Goal: Task Accomplishment & Management: Manage account settings

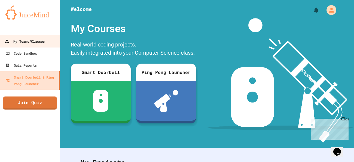
click at [37, 39] on div "My Teams/Classes" at bounding box center [25, 41] width 40 height 7
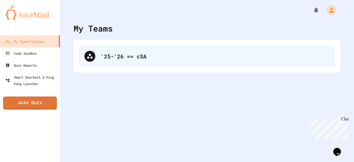
click at [126, 56] on div "'25-'26 == cSA" at bounding box center [215, 56] width 228 height 8
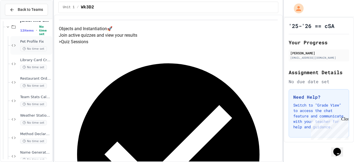
scroll to position [81, 0]
click at [31, 134] on span "Method Declaration Helper" at bounding box center [35, 134] width 31 height 5
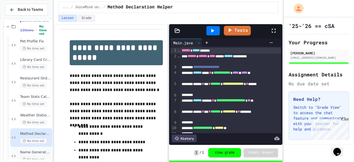
click at [35, 153] on span "Name Generator Tool" at bounding box center [35, 152] width 31 height 5
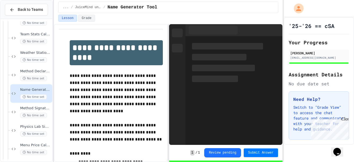
scroll to position [149, 0]
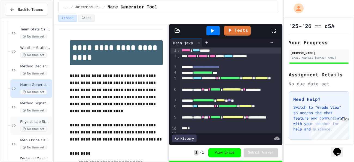
click at [36, 119] on div "Physics Lab Simulator No time set" at bounding box center [31, 125] width 42 height 18
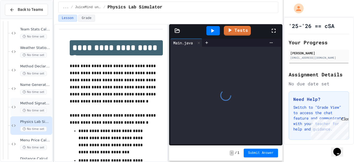
click at [35, 109] on span "No time set" at bounding box center [33, 110] width 27 height 5
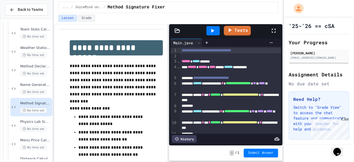
click at [265, 50] on div "**********" at bounding box center [230, 50] width 101 height 5
click at [212, 29] on icon at bounding box center [212, 30] width 7 height 7
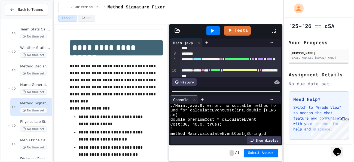
scroll to position [51, 0]
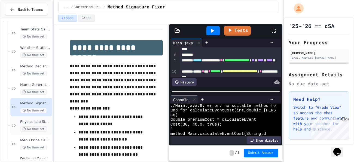
click at [31, 130] on span "No time set" at bounding box center [33, 128] width 27 height 5
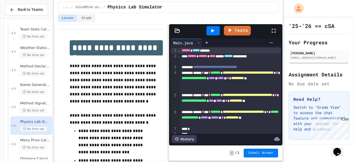
click at [213, 27] on icon at bounding box center [212, 30] width 7 height 7
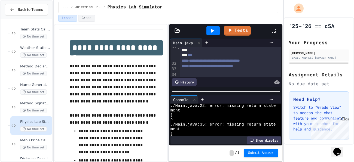
scroll to position [267, 0]
click at [222, 30] on div at bounding box center [230, 27] width 101 height 5
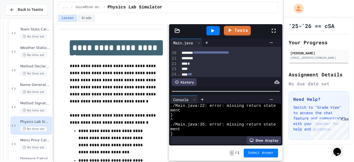
scroll to position [187, 0]
click at [215, 60] on div at bounding box center [230, 58] width 101 height 5
click at [211, 62] on div "*" at bounding box center [230, 63] width 101 height 5
click at [208, 57] on div at bounding box center [230, 58] width 101 height 5
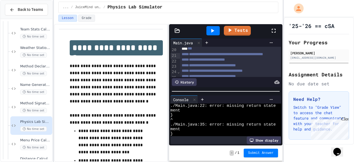
scroll to position [188, 0]
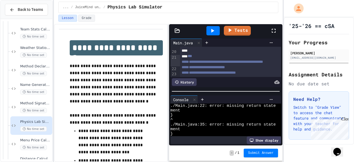
click at [211, 34] on div at bounding box center [212, 30] width 13 height 9
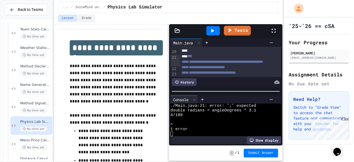
click at [213, 43] on div "**********" at bounding box center [230, 37] width 101 height 11
click at [210, 33] on icon at bounding box center [212, 30] width 7 height 7
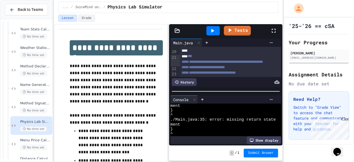
scroll to position [0, 0]
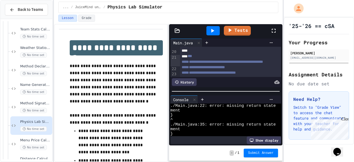
click at [213, 43] on div "**********" at bounding box center [230, 37] width 101 height 11
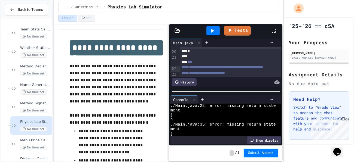
click at [215, 29] on div at bounding box center [212, 30] width 13 height 9
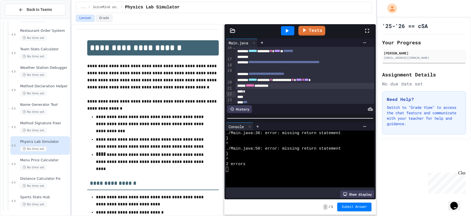
scroll to position [117, 0]
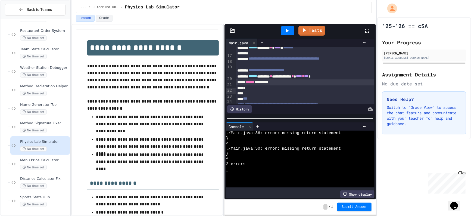
click at [302, 78] on span "****" at bounding box center [299, 76] width 6 height 4
click at [318, 80] on div "**********" at bounding box center [305, 77] width 139 height 6
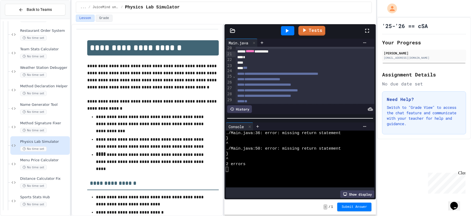
scroll to position [151, 0]
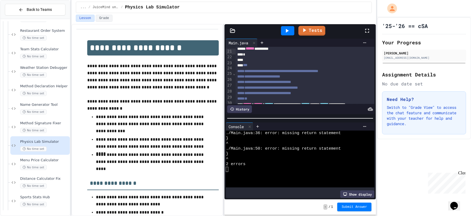
click at [251, 50] on span "******" at bounding box center [250, 49] width 9 height 4
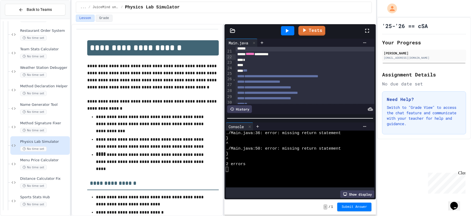
click at [292, 57] on div "**********" at bounding box center [305, 54] width 139 height 6
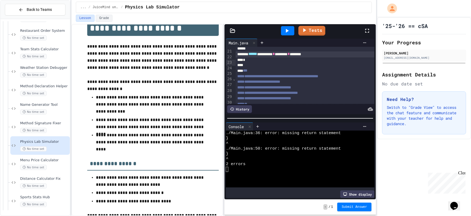
scroll to position [41, 0]
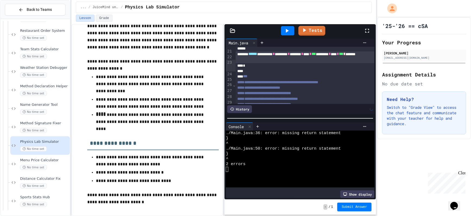
click at [353, 63] on div "****** ********* * ******** * ******** * **** * *** ********* * **** * *** * **…" at bounding box center [305, 57] width 139 height 12
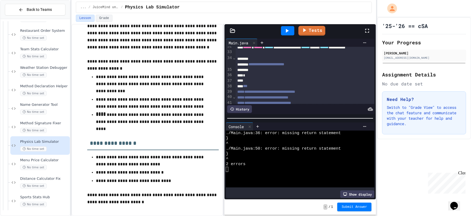
scroll to position [232, 0]
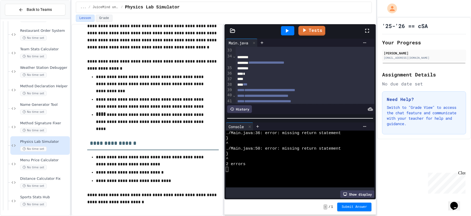
click at [259, 71] on div at bounding box center [305, 68] width 139 height 5
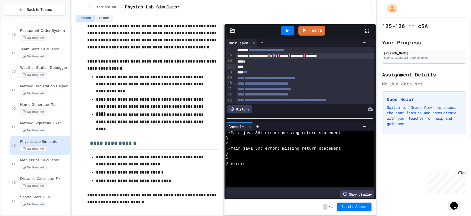
scroll to position [241, 0]
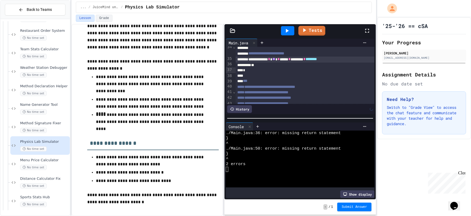
click at [353, 63] on div "**********" at bounding box center [305, 60] width 139 height 6
click at [314, 73] on div "*" at bounding box center [305, 70] width 139 height 5
click at [308, 68] on div "**" at bounding box center [305, 65] width 139 height 5
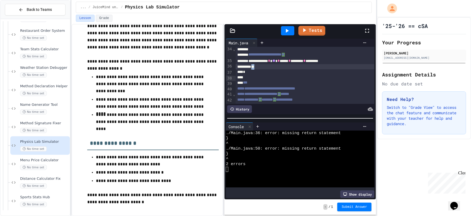
scroll to position [243, 0]
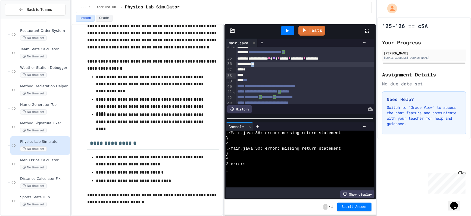
click at [313, 68] on div "**********" at bounding box center [305, 65] width 139 height 6
click at [287, 29] on icon at bounding box center [287, 30] width 7 height 7
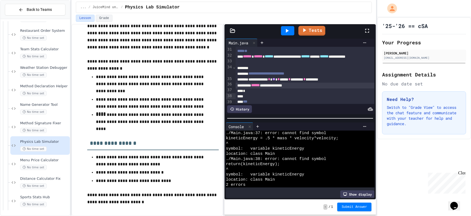
scroll to position [222, 0]
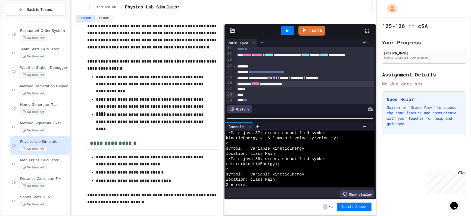
click at [254, 81] on div "**********" at bounding box center [305, 78] width 139 height 6
click at [288, 31] on icon at bounding box center [287, 31] width 3 height 4
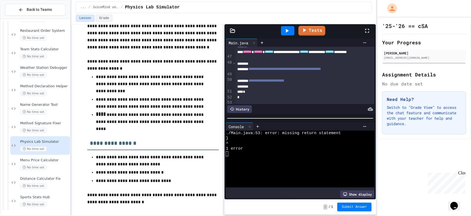
scroll to position [326, 0]
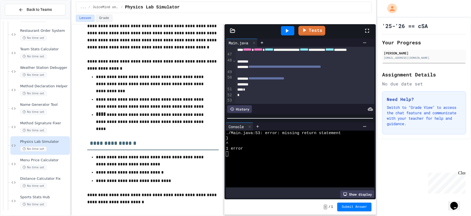
click at [318, 82] on div "**********" at bounding box center [305, 79] width 139 height 6
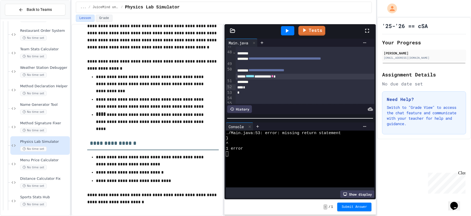
scroll to position [335, 0]
click at [285, 28] on icon at bounding box center [287, 30] width 7 height 7
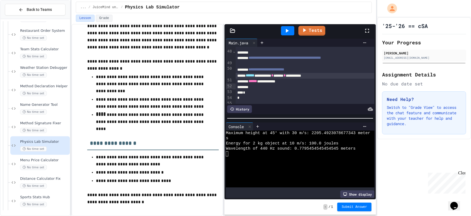
click at [353, 79] on div "**********" at bounding box center [305, 76] width 139 height 6
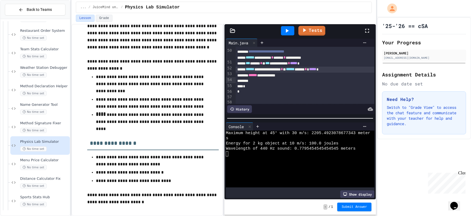
scroll to position [355, 0]
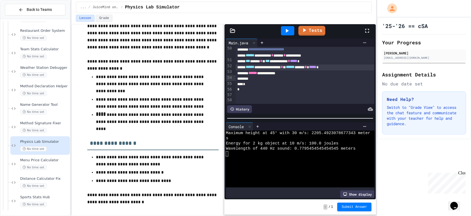
click at [273, 76] on div "**********" at bounding box center [305, 73] width 139 height 6
click at [285, 33] on icon at bounding box center [287, 30] width 7 height 7
click at [309, 25] on link "Tests" at bounding box center [311, 30] width 27 height 10
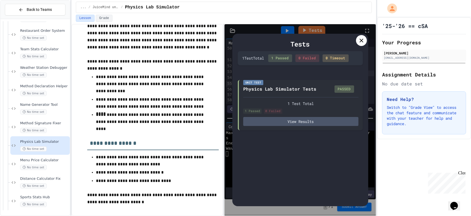
click at [353, 41] on icon at bounding box center [361, 40] width 7 height 7
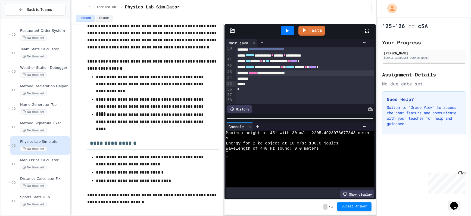
click at [348, 162] on button "Submit Answer" at bounding box center [355, 206] width 34 height 9
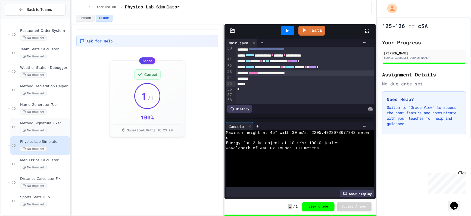
click at [52, 122] on span "Method Signature Fixer" at bounding box center [44, 123] width 49 height 5
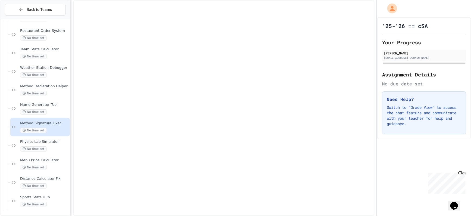
scroll to position [122, 0]
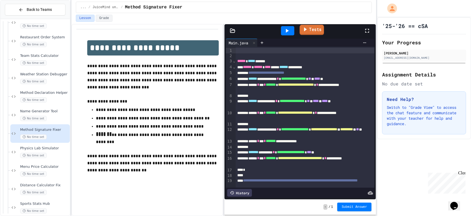
click at [310, 30] on link "Tests" at bounding box center [312, 30] width 24 height 10
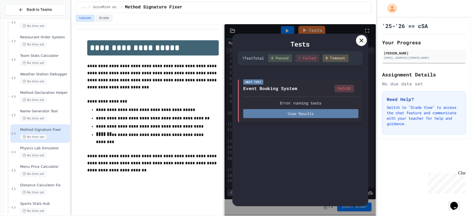
click at [322, 114] on button "View Results" at bounding box center [300, 113] width 115 height 9
click at [353, 44] on div at bounding box center [361, 40] width 11 height 11
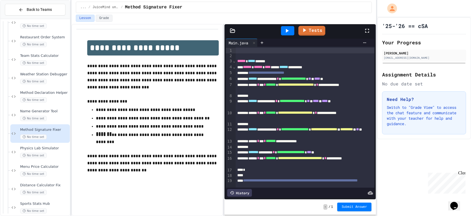
click at [289, 33] on icon at bounding box center [287, 30] width 7 height 7
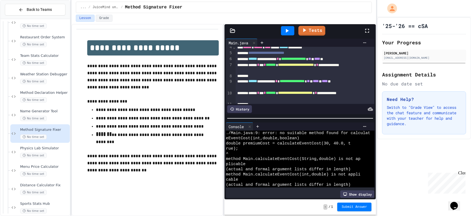
scroll to position [21, 0]
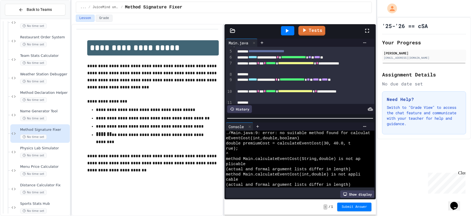
click at [248, 114] on div "History" at bounding box center [300, 109] width 149 height 10
click at [243, 108] on div "History" at bounding box center [239, 109] width 25 height 8
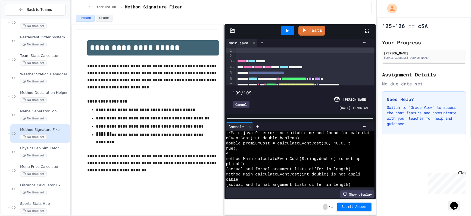
click at [235, 89] on span at bounding box center [300, 89] width 135 height 0
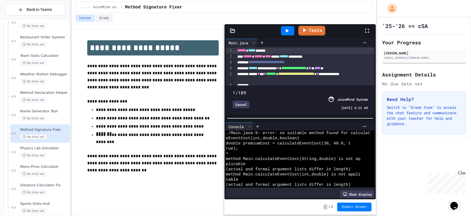
drag, startPoint x: 234, startPoint y: 86, endPoint x: 227, endPoint y: 87, distance: 7.7
click at [227, 87] on div "1/109 Cancel JuiceMind System [DATE] 8:22 AM" at bounding box center [300, 99] width 149 height 29
click at [278, 102] on div "Cancel" at bounding box center [280, 105] width 95 height 8
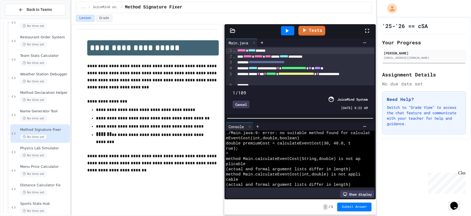
click at [278, 102] on div "Cancel" at bounding box center [280, 105] width 95 height 8
click at [282, 104] on div "Cancel" at bounding box center [280, 105] width 95 height 8
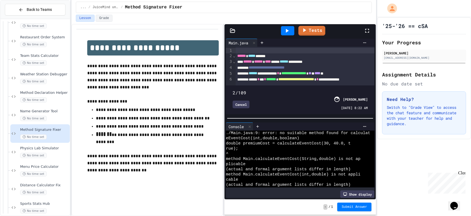
type input "*"
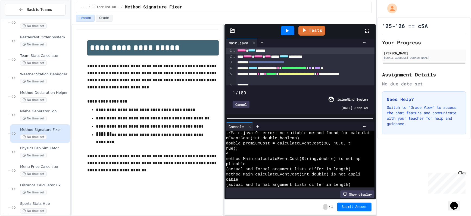
drag, startPoint x: 235, startPoint y: 86, endPoint x: 223, endPoint y: 88, distance: 12.0
click at [223, 88] on div "**********" at bounding box center [224, 120] width 305 height 192
click at [273, 111] on div "1/109 Cancel JuiceMind System [DATE] 8:22 AM" at bounding box center [300, 100] width 146 height 26
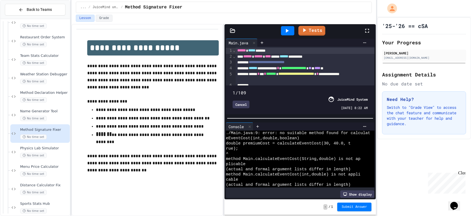
click at [273, 111] on div "1/109 Cancel JuiceMind System [DATE] 8:22 AM" at bounding box center [300, 100] width 146 height 26
click at [353, 41] on icon at bounding box center [365, 43] width 4 height 4
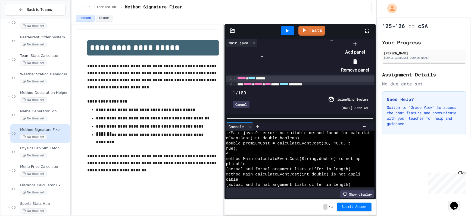
click at [336, 39] on div at bounding box center [352, 39] width 33 height 0
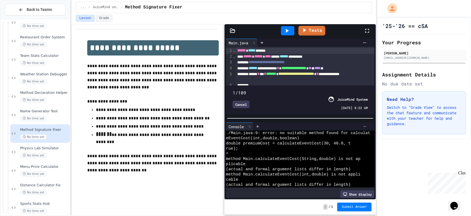
click at [353, 127] on div at bounding box center [365, 126] width 9 height 4
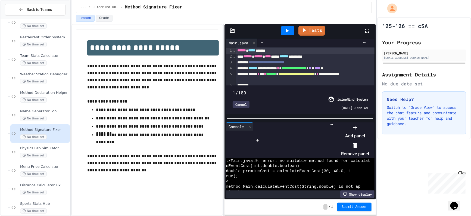
click at [336, 123] on div at bounding box center [352, 123] width 33 height 0
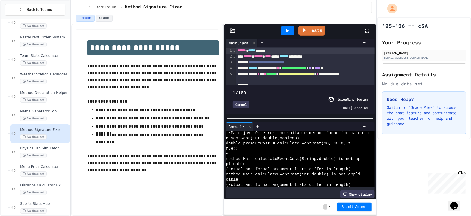
click at [240, 103] on div "Cancel" at bounding box center [241, 105] width 17 height 8
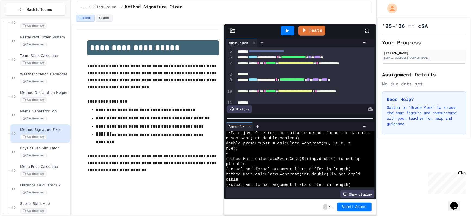
scroll to position [0, 0]
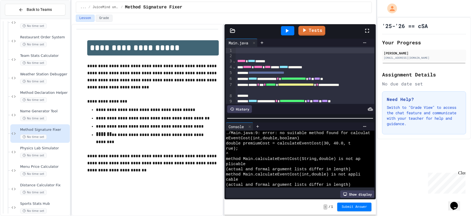
click at [234, 110] on icon at bounding box center [232, 109] width 4 height 4
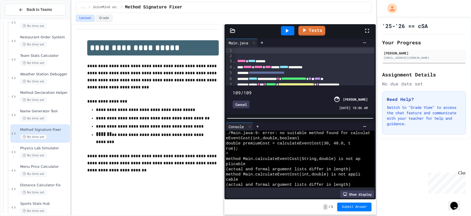
click at [233, 90] on span at bounding box center [233, 90] width 0 height 0
type input "*"
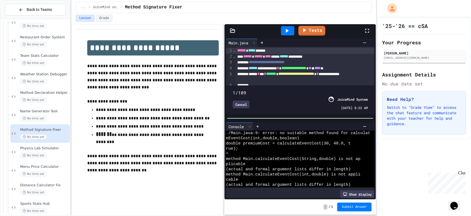
click at [245, 70] on div "**********" at bounding box center [305, 69] width 139 height 6
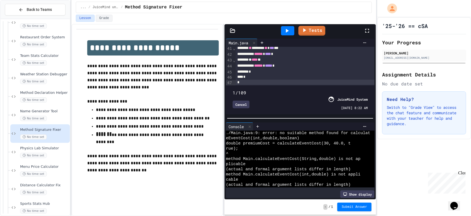
scroll to position [320, 0]
drag, startPoint x: 237, startPoint y: 50, endPoint x: 295, endPoint y: 77, distance: 63.5
copy div "**********"
click at [244, 103] on div "Cancel" at bounding box center [241, 105] width 17 height 8
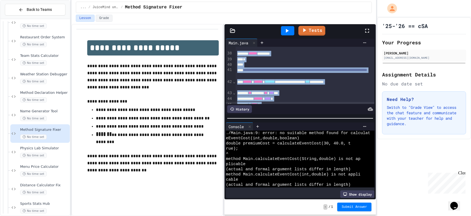
scroll to position [310, 0]
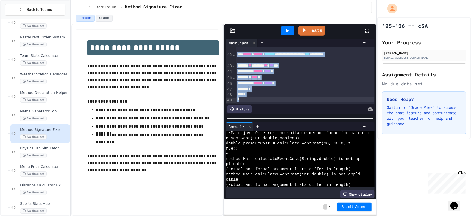
drag, startPoint x: 237, startPoint y: 60, endPoint x: 298, endPoint y: 121, distance: 85.8
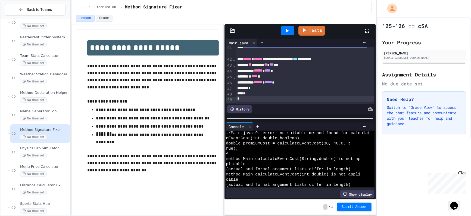
scroll to position [0, 0]
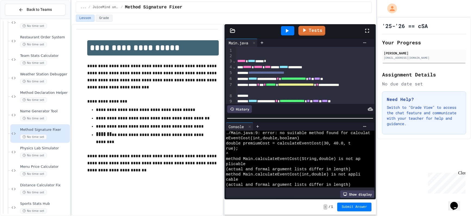
click at [287, 28] on icon at bounding box center [287, 30] width 7 height 7
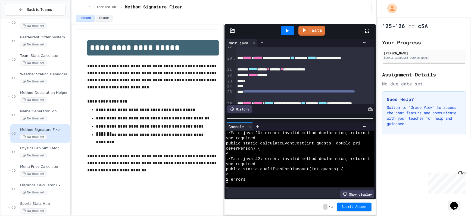
scroll to position [133, 0]
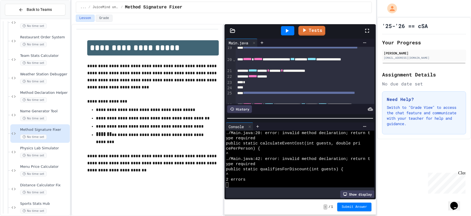
click at [278, 60] on div "**********" at bounding box center [305, 62] width 139 height 11
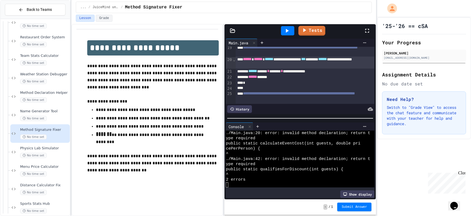
click at [289, 35] on div at bounding box center [287, 30] width 13 height 9
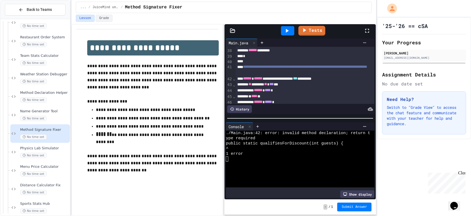
scroll to position [287, 0]
click at [277, 78] on div "**********" at bounding box center [305, 78] width 139 height 6
click at [279, 79] on div "**********" at bounding box center [305, 78] width 139 height 6
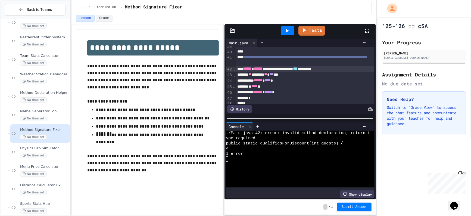
scroll to position [296, 0]
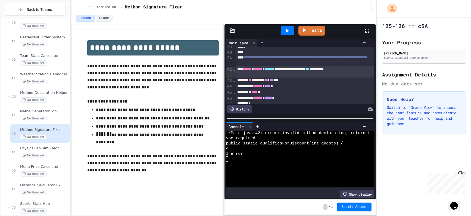
click at [288, 35] on div at bounding box center [287, 30] width 13 height 9
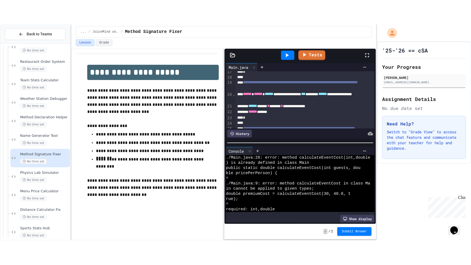
scroll to position [120, 0]
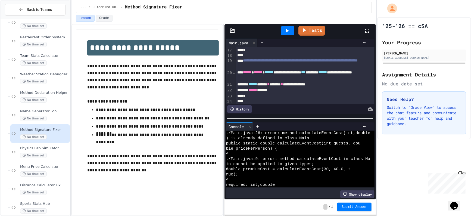
click at [353, 32] on icon at bounding box center [368, 31] width 4 height 4
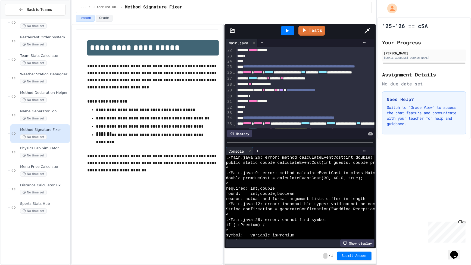
scroll to position [92, 0]
